Goal: Task Accomplishment & Management: Manage account settings

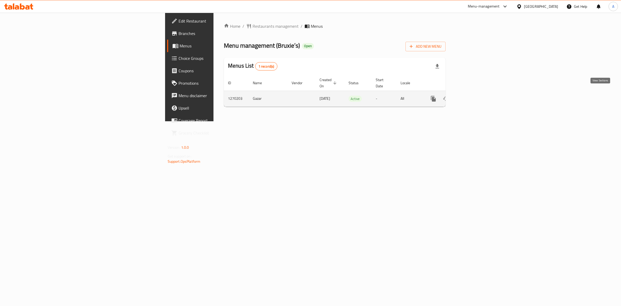
click at [474, 95] on icon "enhanced table" at bounding box center [471, 98] width 6 height 6
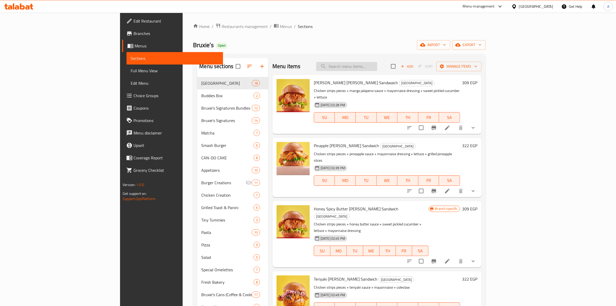
click at [377, 69] on input "search" at bounding box center [346, 66] width 61 height 9
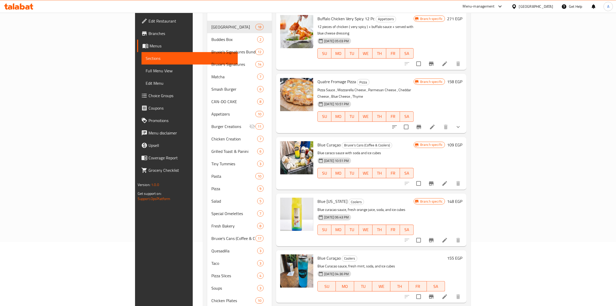
scroll to position [32, 0]
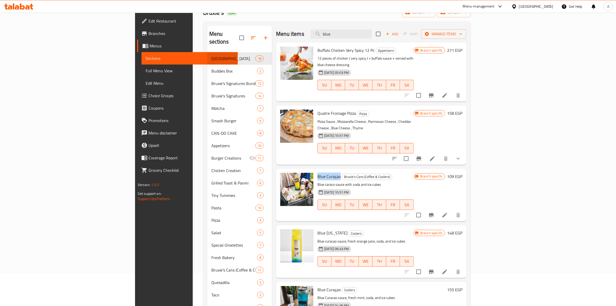
drag, startPoint x: 307, startPoint y: 163, endPoint x: 282, endPoint y: 163, distance: 24.6
click at [315, 171] on div "Blue Curaçao Bruxie's Cans (Coffee & Coolers) Blue caraco sauce with soda and i…" at bounding box center [365, 195] width 100 height 48
copy span "Blue Curaçao"
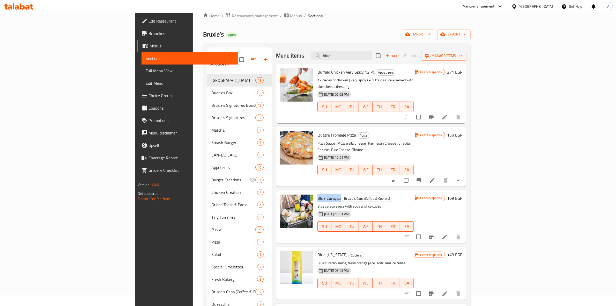
scroll to position [0, 0]
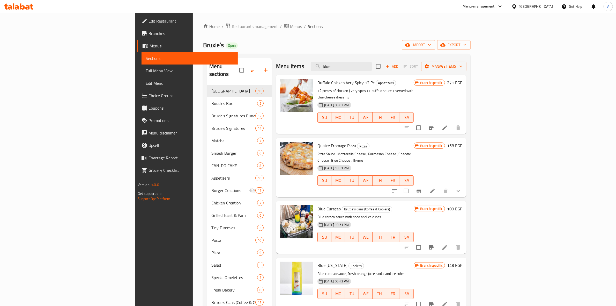
drag, startPoint x: 389, startPoint y: 65, endPoint x: 308, endPoint y: 49, distance: 82.5
click at [302, 53] on div "Home / Restaurants management / Menus / Sections Bruxie’s Open import export Me…" at bounding box center [337, 262] width 268 height 478
paste input "Blue Curaçao"
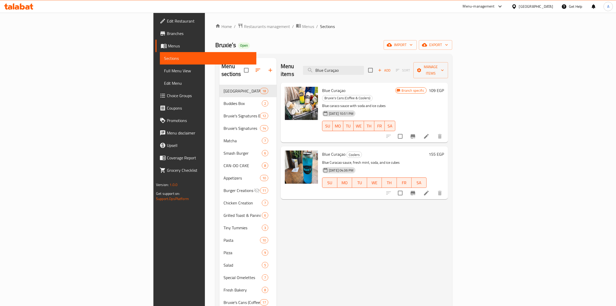
click at [442, 250] on div "Menu items Blue Curaçao Add Sort Manage items Blue Curaçao Bruxie's Cans (Coffe…" at bounding box center [363, 277] width 172 height 439
click at [410, 207] on div "Menu items Blue Curaçao Add Sort Manage items Blue Curaçao Bruxie's Cans (Coffe…" at bounding box center [363, 277] width 172 height 439
click at [448, 219] on div "Menu items Blue Curaçao Add Sort Manage items Blue Curaçao Bruxie's Cans (Coffe…" at bounding box center [363, 277] width 172 height 439
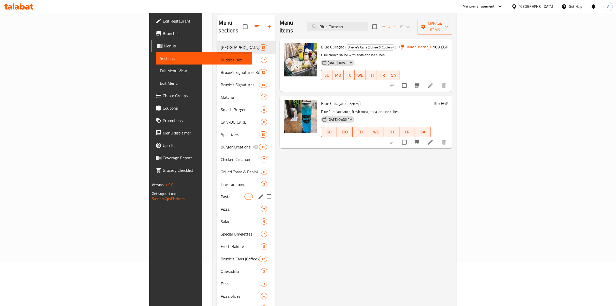
scroll to position [3, 0]
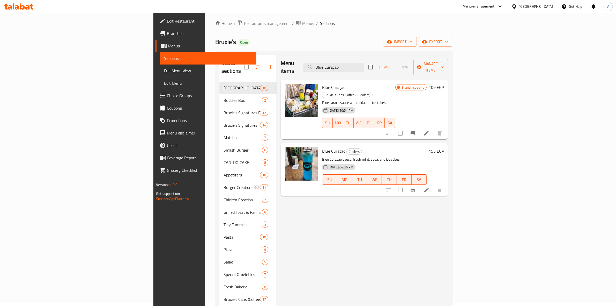
click at [436, 220] on div "Menu items Blue Curaçao Add Sort Manage items Blue Curaçao Bruxie's Cans (Coffe…" at bounding box center [363, 274] width 172 height 439
click at [364, 63] on input "Blue Curaçao" at bounding box center [333, 67] width 61 height 9
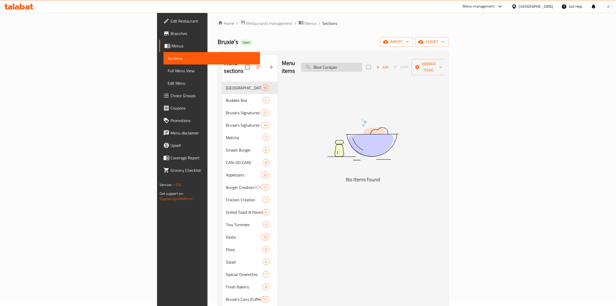
type input "Blue Curaçao"
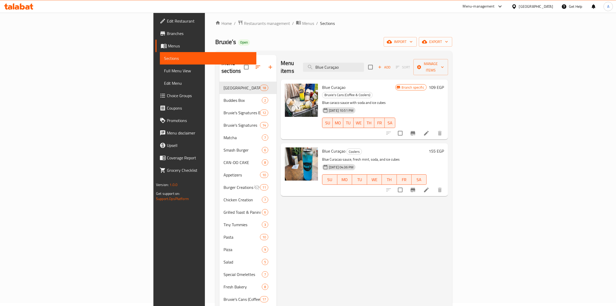
click at [448, 246] on div "Menu items Blue Curaçao Add Sort Manage items Blue Curaçao Bruxie's Cans (Coffe…" at bounding box center [363, 274] width 172 height 439
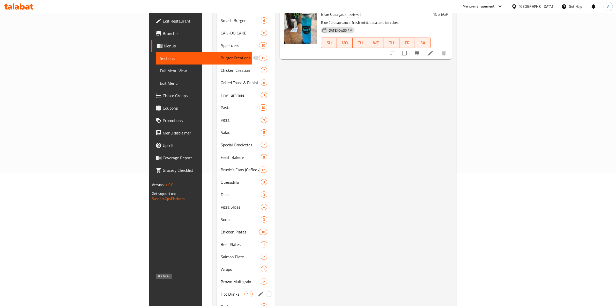
scroll to position [165, 0]
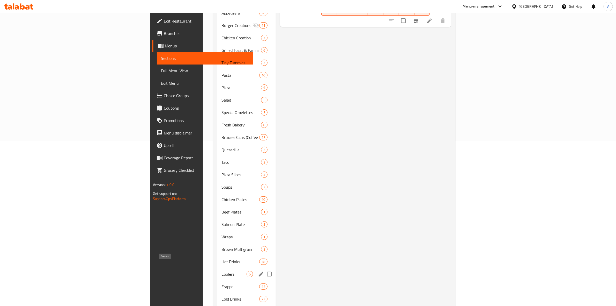
click at [221, 271] on span "Coolers" at bounding box center [233, 274] width 25 height 6
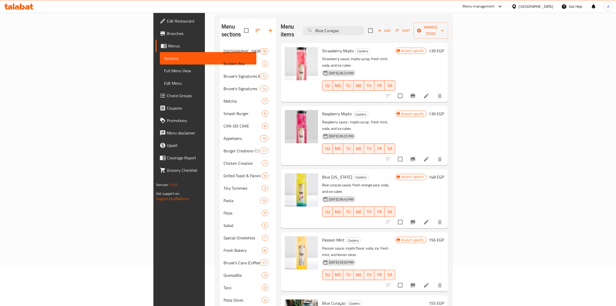
scroll to position [97, 0]
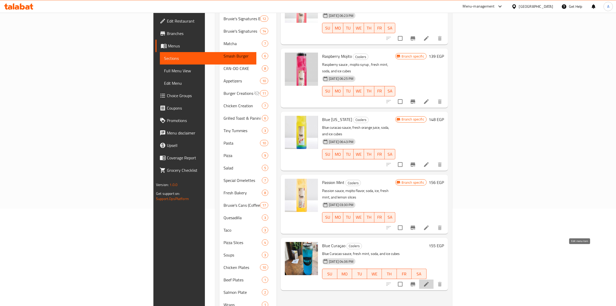
click at [429, 281] on icon at bounding box center [426, 284] width 6 height 6
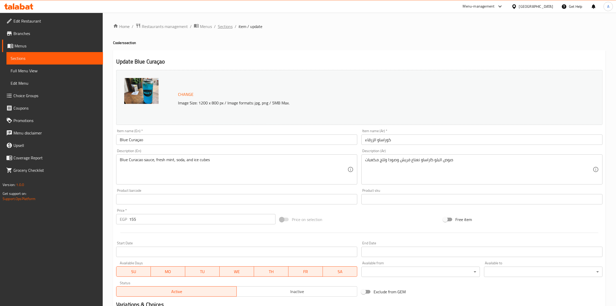
click at [228, 25] on span "Sections" at bounding box center [225, 26] width 15 height 6
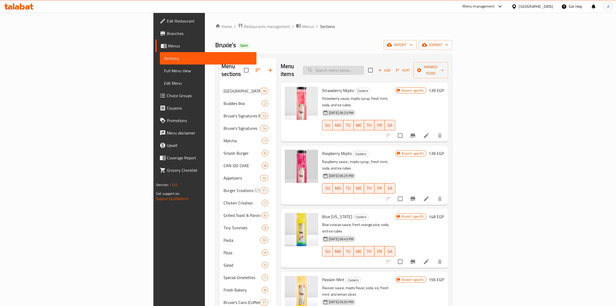
click at [364, 66] on input "search" at bounding box center [333, 70] width 61 height 9
paste input "[URL][DOMAIN_NAME]"
type input "[URL][DOMAIN_NAME]"
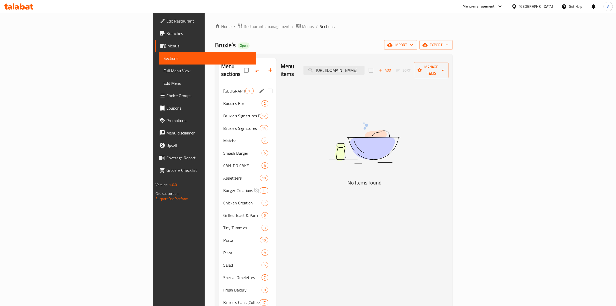
drag, startPoint x: 420, startPoint y: 68, endPoint x: 190, endPoint y: 78, distance: 230.2
click at [219, 79] on div "Menu sections Nashville 18 Buddies Box 2 Bruxie's Signatures Bundles 12 Bruxie'…" at bounding box center [333, 277] width 229 height 439
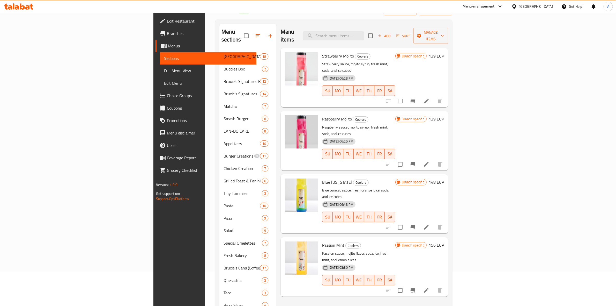
scroll to position [3, 0]
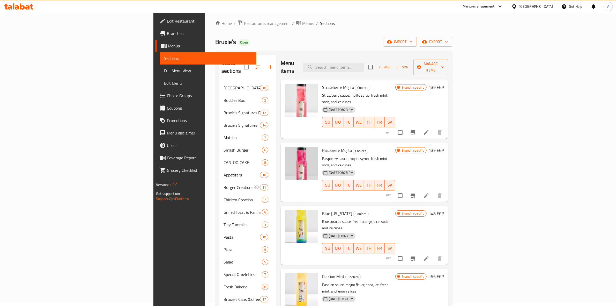
drag, startPoint x: 468, startPoint y: 23, endPoint x: 471, endPoint y: 22, distance: 3.5
click at [452, 23] on ol "Home / Restaurants management / Menus / Sections" at bounding box center [333, 23] width 237 height 7
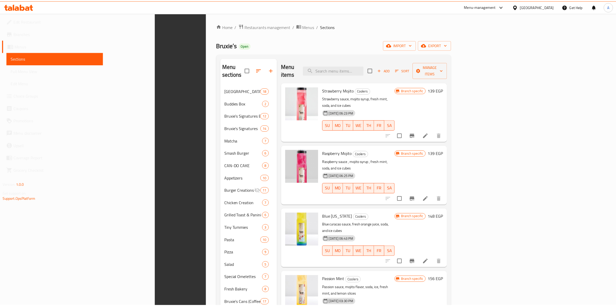
scroll to position [197, 0]
